Goal: Information Seeking & Learning: Learn about a topic

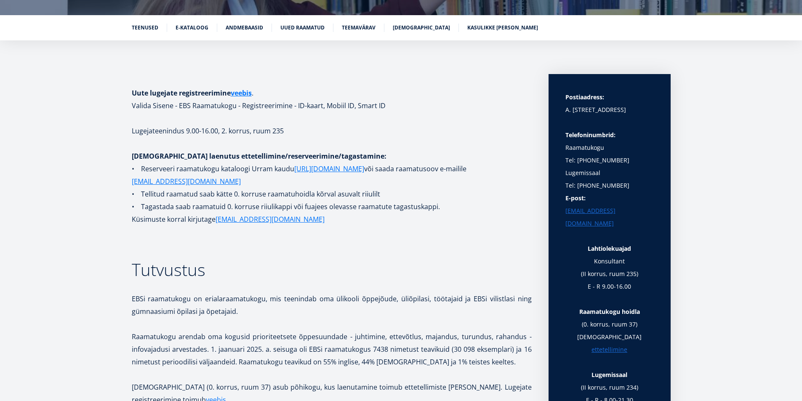
scroll to position [119, 0]
click at [240, 29] on link "Andmebaasid" at bounding box center [244, 27] width 37 height 8
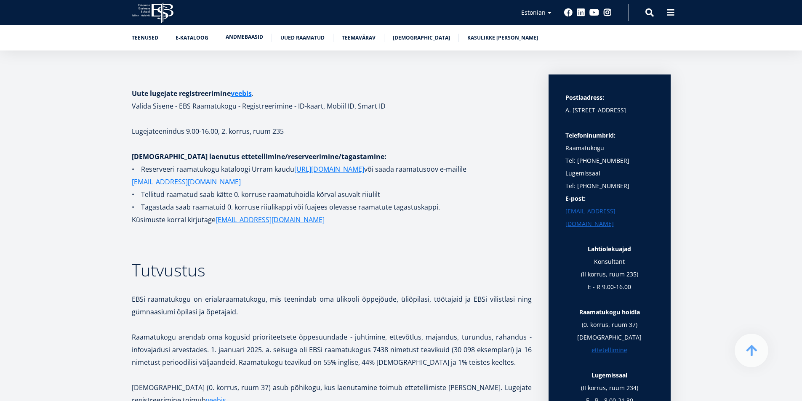
scroll to position [1537, 0]
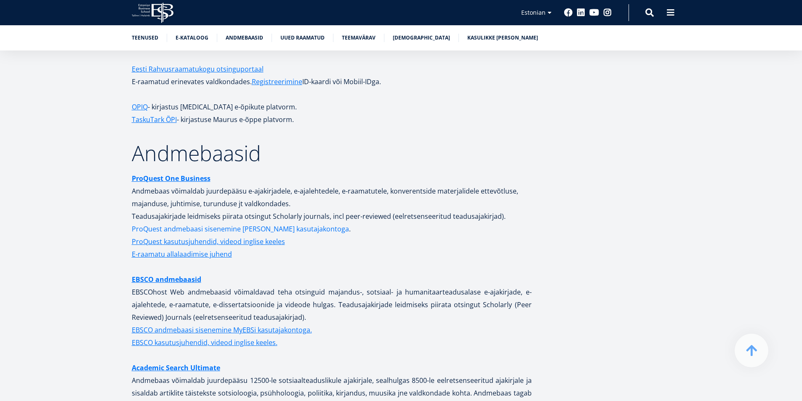
click at [219, 223] on link "ProQuest andmebaasi sisenemine [PERSON_NAME] kasutajakontoga" at bounding box center [240, 229] width 217 height 13
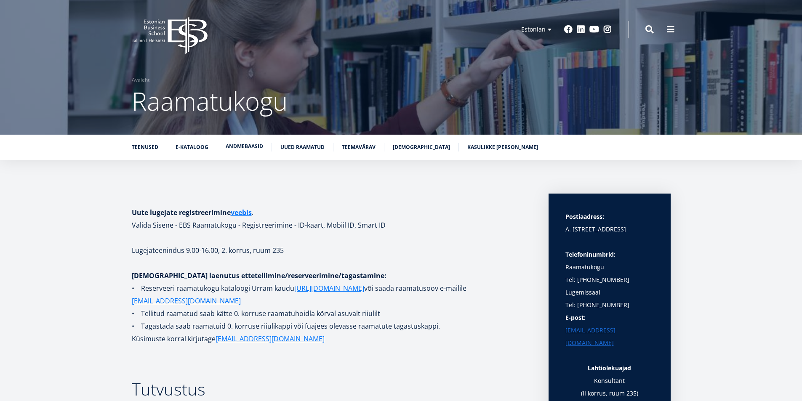
click at [250, 147] on link "Andmebaasid" at bounding box center [244, 146] width 37 height 8
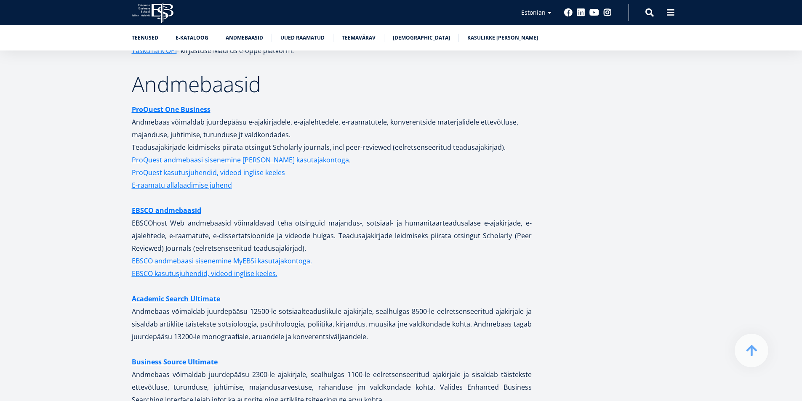
scroll to position [1606, 0]
click at [199, 254] on link "EBSCO andmebaasi sisenemine MyEBSi kasutajakontoga." at bounding box center [222, 260] width 180 height 13
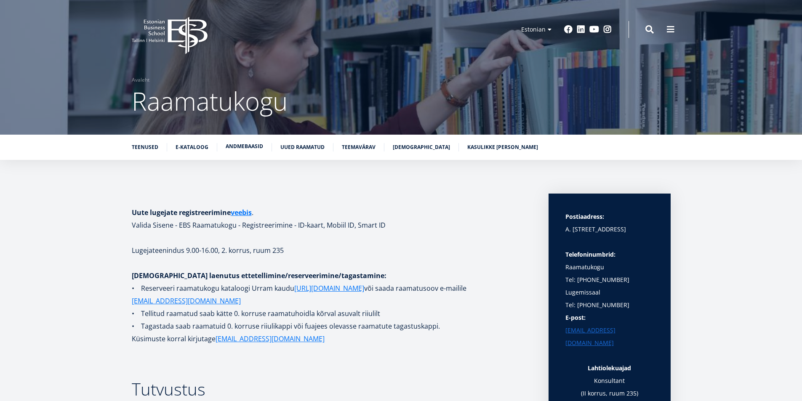
click at [235, 148] on link "Andmebaasid" at bounding box center [244, 146] width 37 height 8
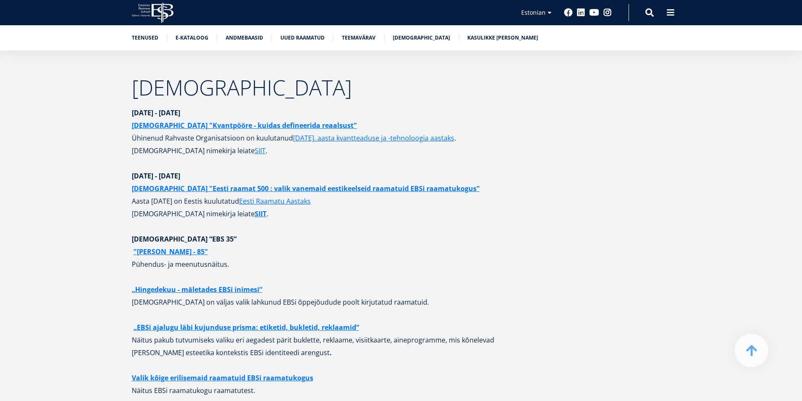
scroll to position [3313, 0]
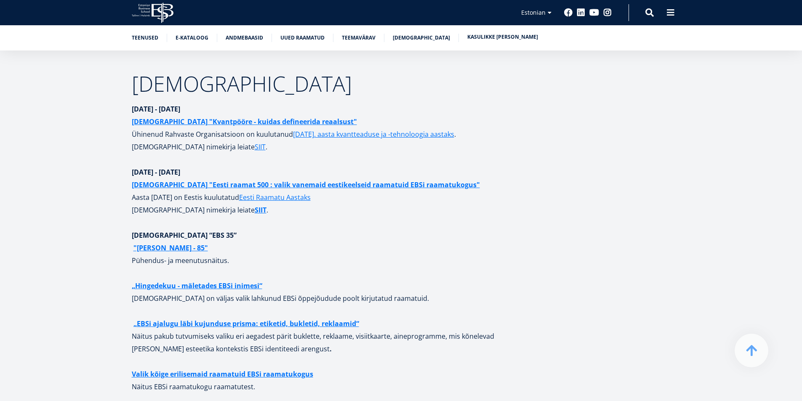
click at [491, 35] on link "Kasulikke [PERSON_NAME]" at bounding box center [502, 37] width 71 height 8
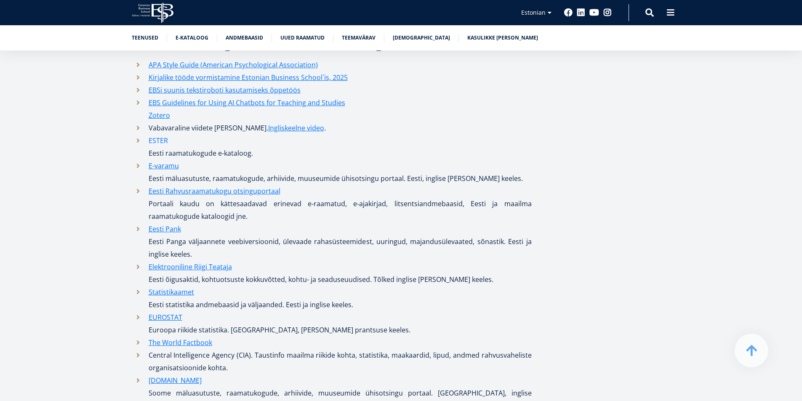
click at [166, 134] on link "ESTER" at bounding box center [158, 140] width 19 height 13
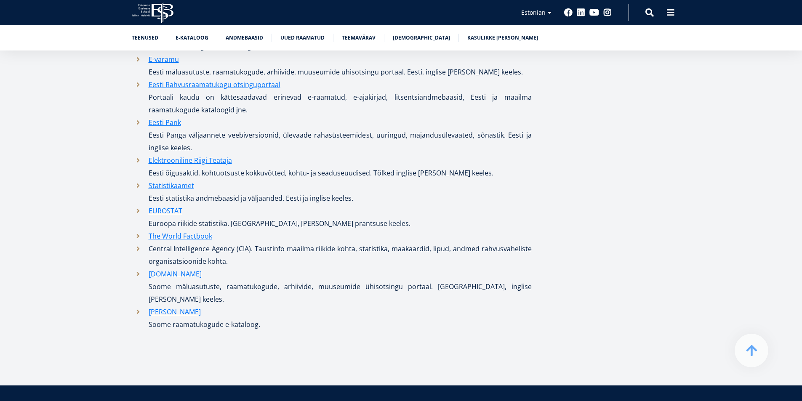
scroll to position [4142, 0]
click at [174, 183] on link "Statistikaamet" at bounding box center [171, 186] width 45 height 13
click at [669, 14] on span at bounding box center [670, 12] width 8 height 8
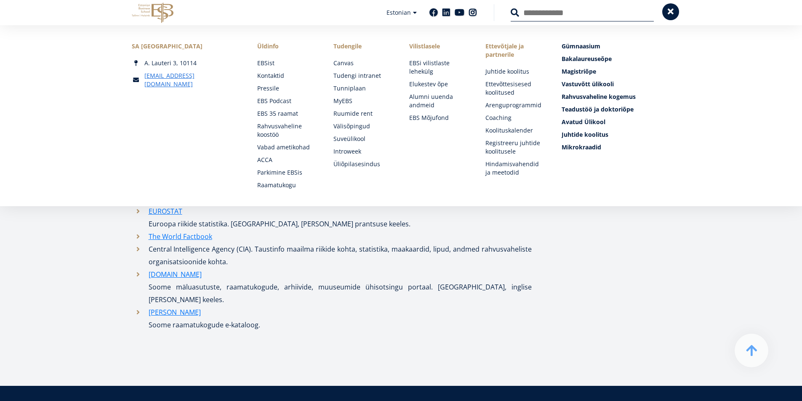
click at [669, 17] on button at bounding box center [670, 11] width 17 height 17
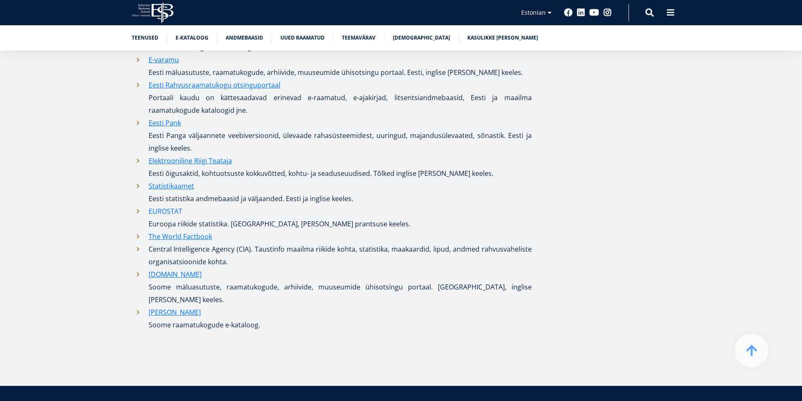
click at [170, 205] on link "EUROSTAT" at bounding box center [166, 211] width 34 height 13
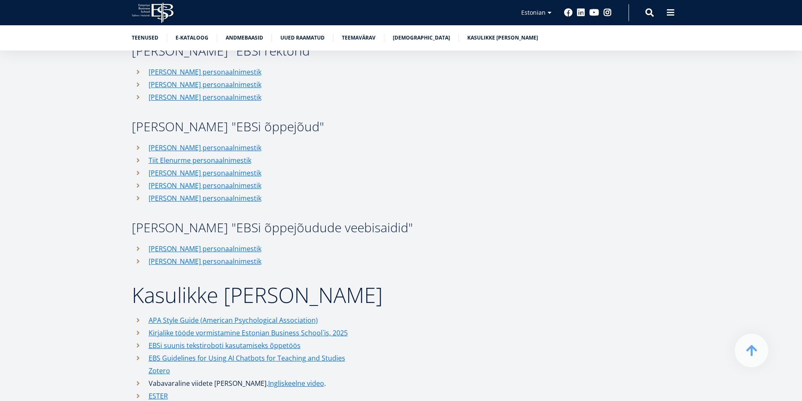
scroll to position [3780, 0]
click at [253, 37] on link "Andmebaasid" at bounding box center [244, 37] width 37 height 8
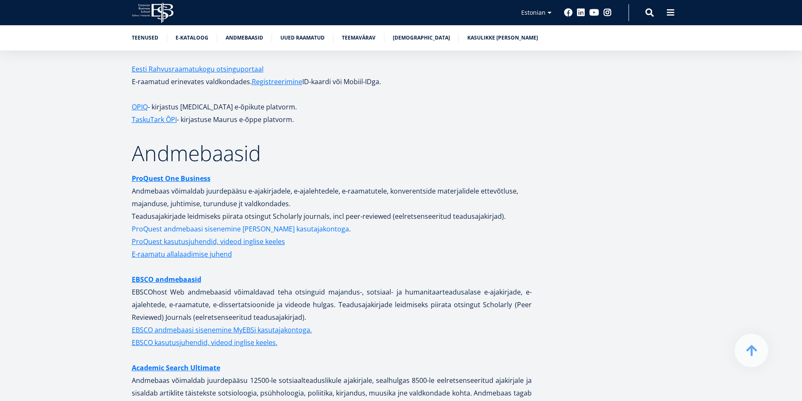
click at [192, 223] on link "ProQuest andmebaasi sisenemine [PERSON_NAME] kasutajakontoga" at bounding box center [240, 229] width 217 height 13
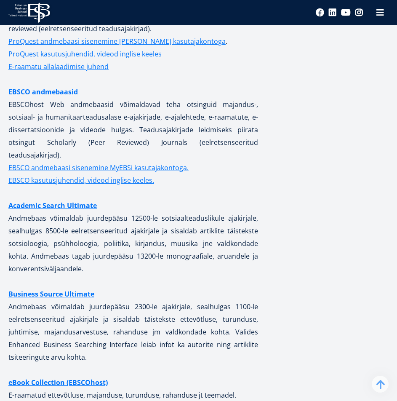
scroll to position [1977, 0]
